Goal: Find specific page/section: Find specific page/section

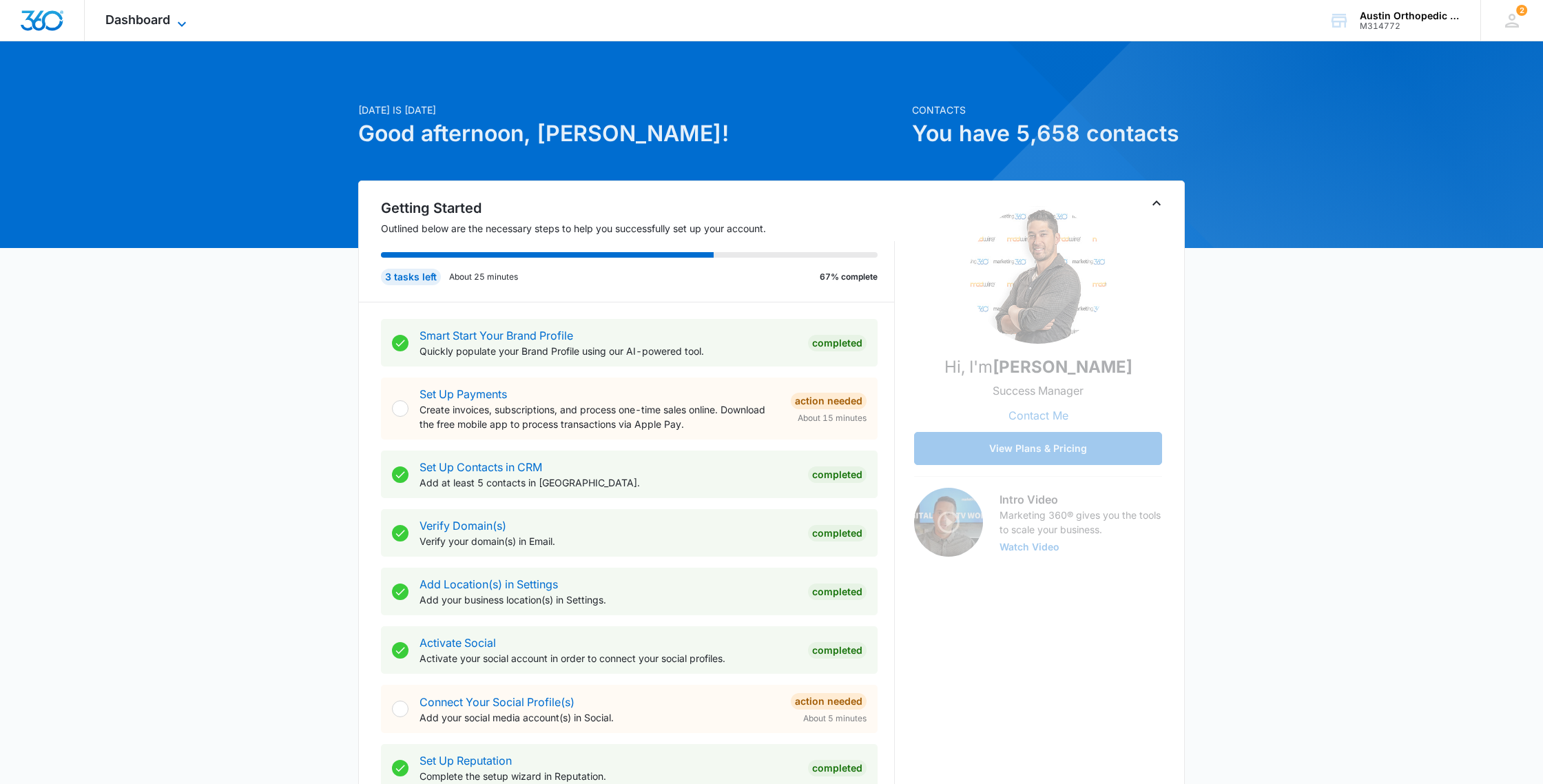
click at [183, 21] on icon at bounding box center [182, 24] width 16 height 16
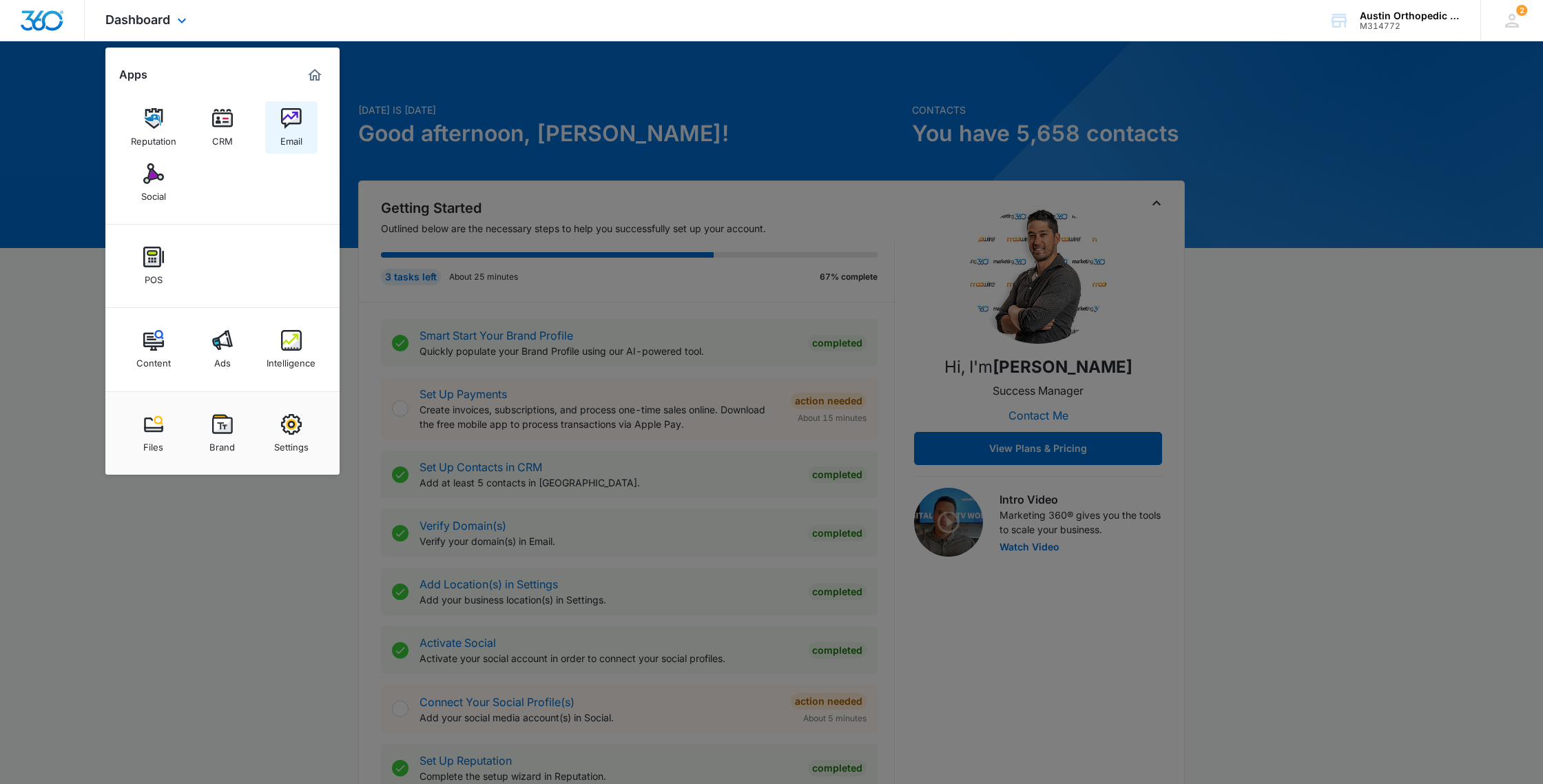
click at [281, 116] on img at bounding box center [291, 118] width 21 height 21
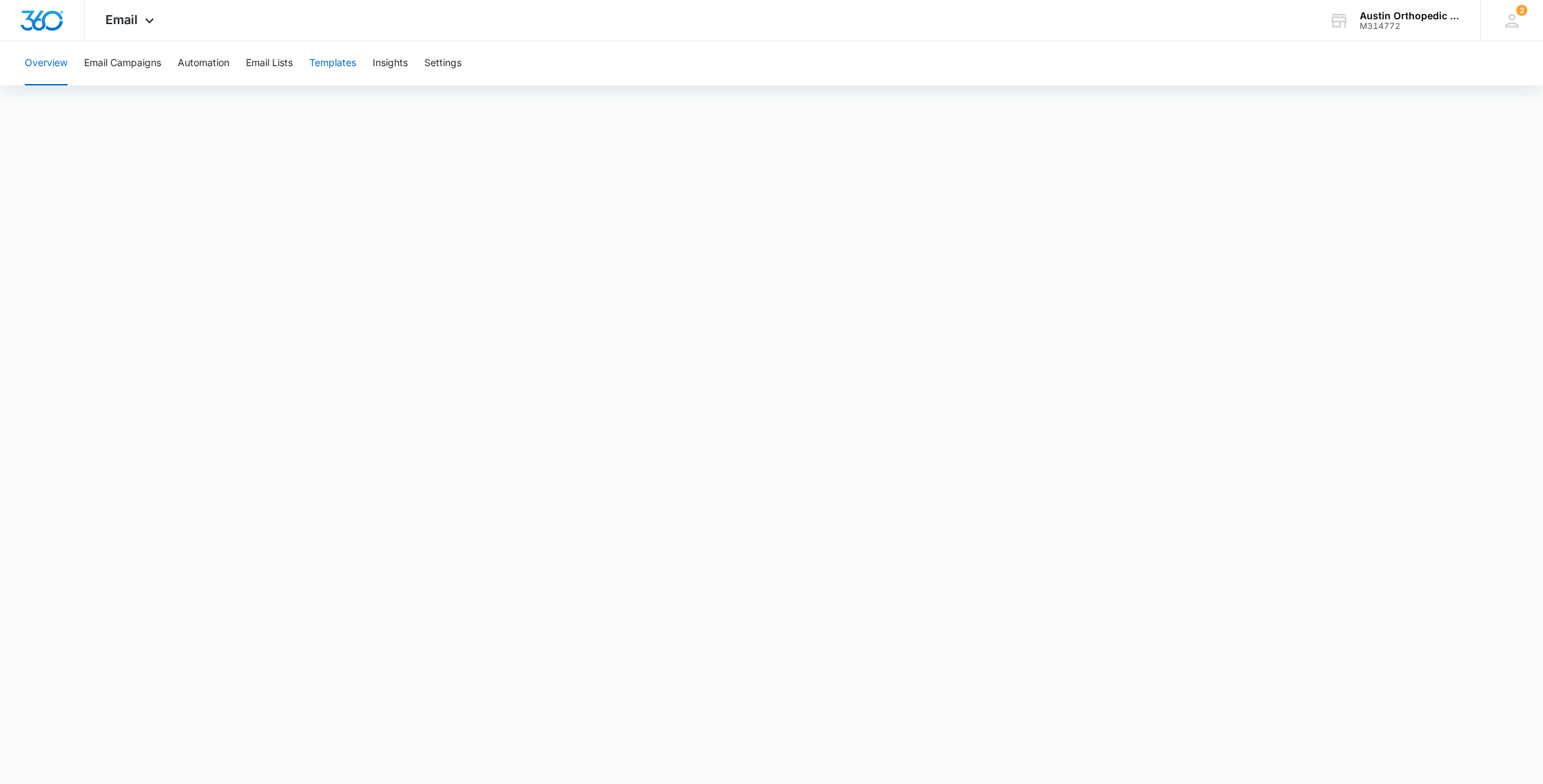
click at [325, 62] on button "Templates" at bounding box center [332, 64] width 46 height 44
